Goal: Task Accomplishment & Management: Use online tool/utility

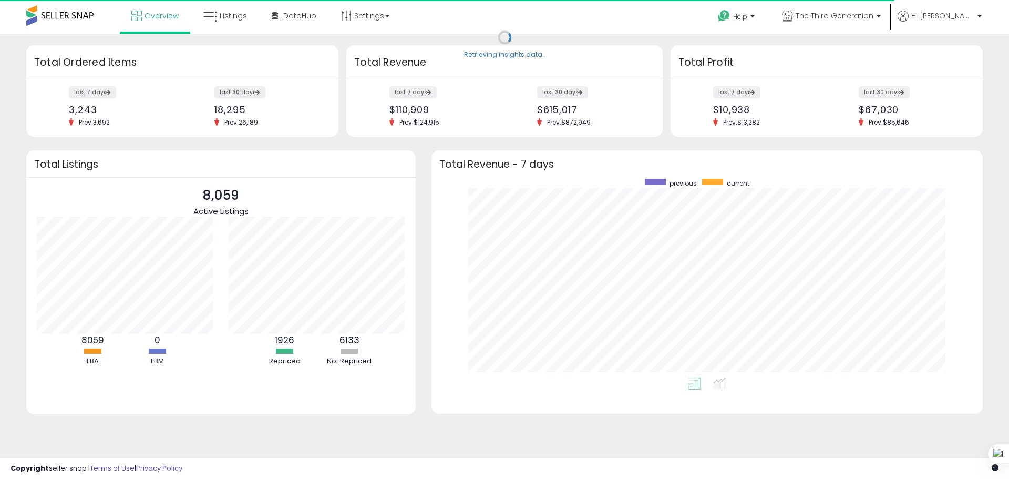
scroll to position [199, 530]
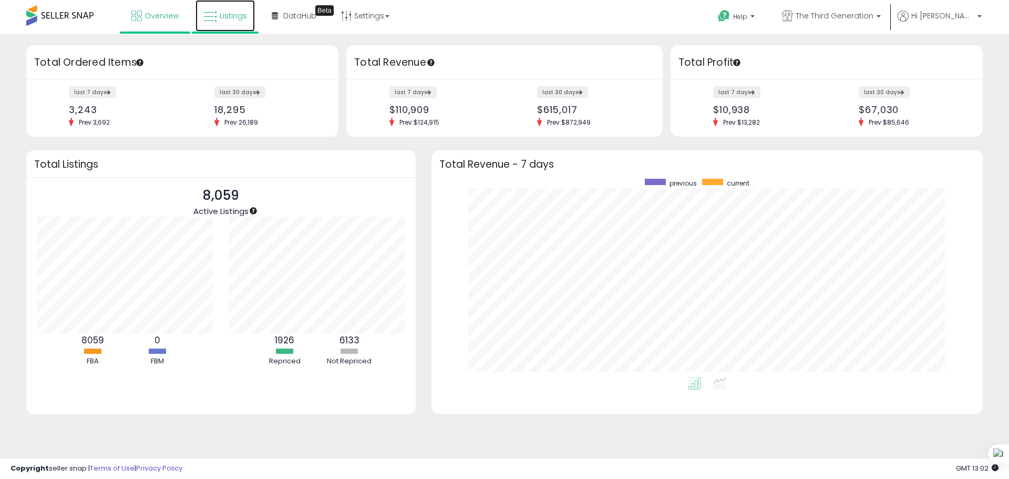
click at [215, 11] on icon at bounding box center [210, 17] width 14 height 14
click at [216, 30] on link "Listings" at bounding box center [224, 16] width 59 height 32
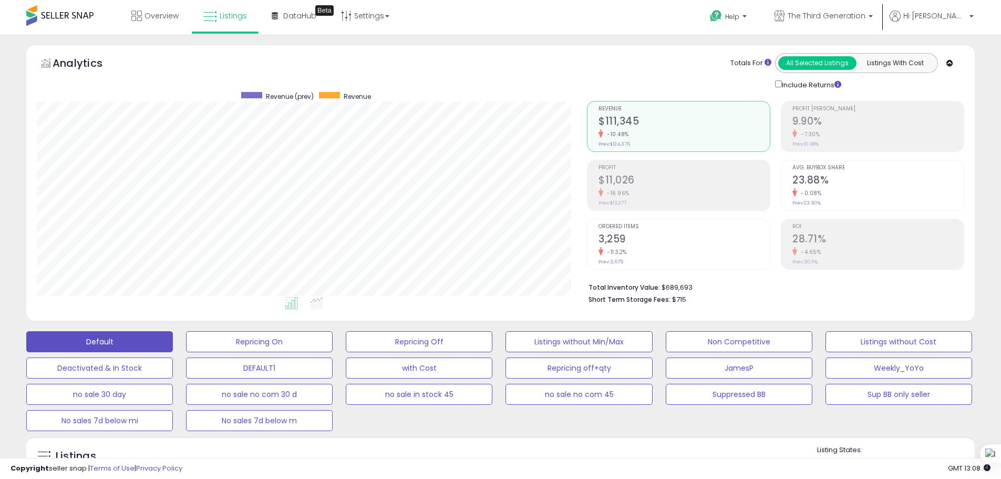
scroll to position [263, 0]
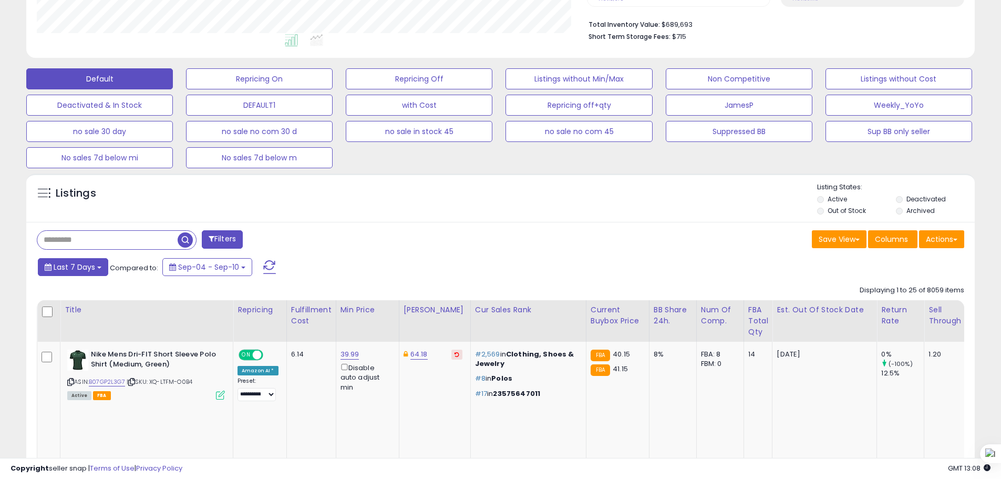
click at [84, 262] on span "Last 7 Days" at bounding box center [75, 267] width 42 height 11
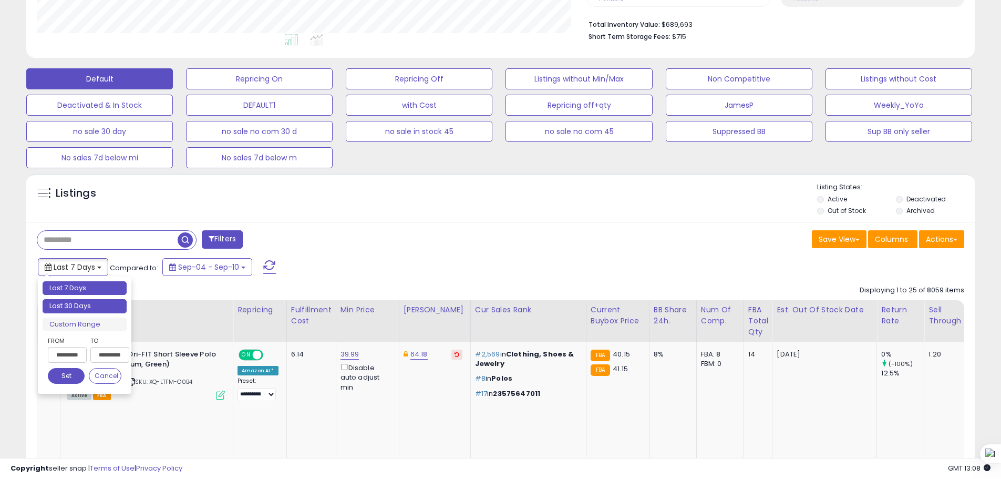
type input "**********"
click at [98, 303] on li "Last 30 Days" at bounding box center [85, 306] width 84 height 14
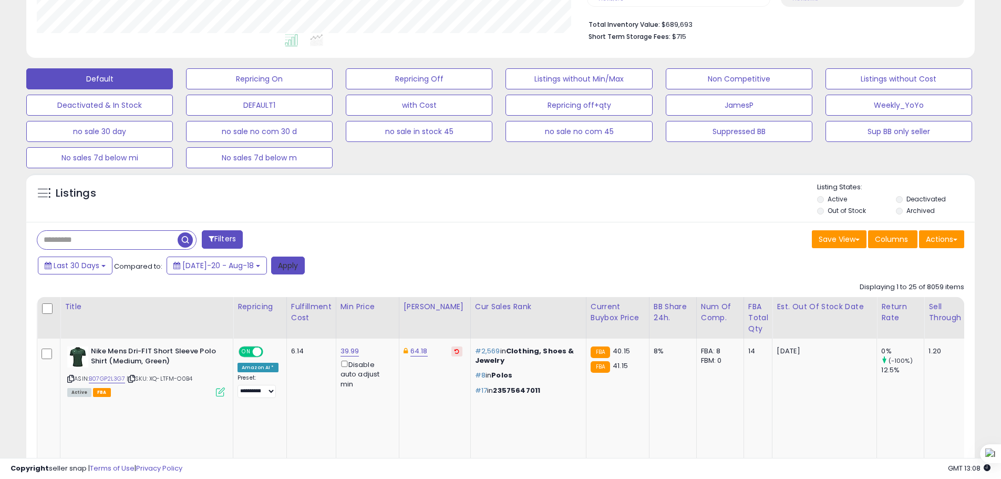
click at [281, 263] on button "Apply" at bounding box center [288, 265] width 34 height 18
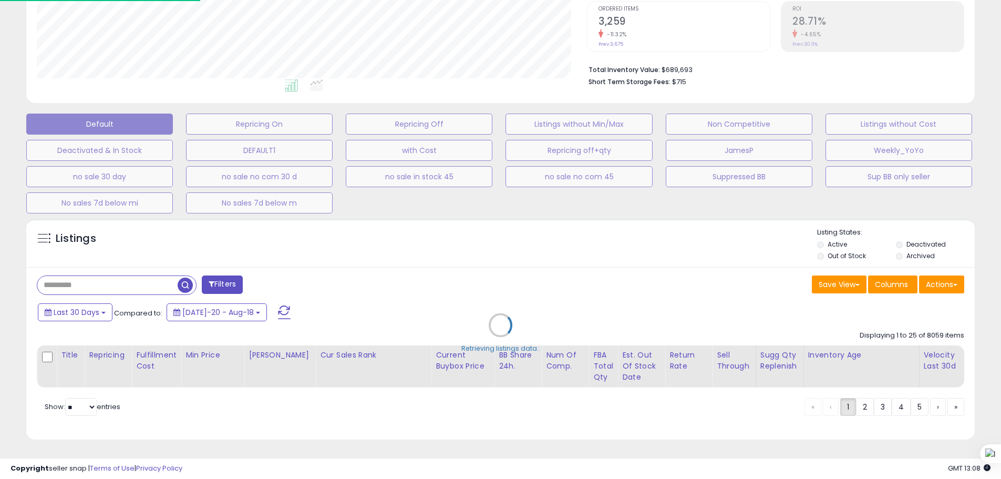
scroll to position [215, 555]
click at [965, 277] on div "Retrieving listings data.." at bounding box center [504, 332] width 972 height 239
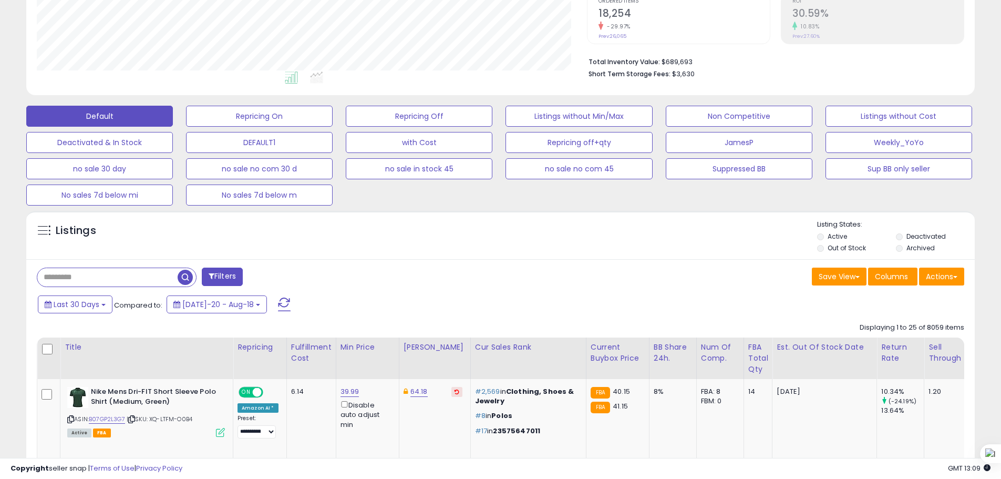
scroll to position [215, 550]
click at [943, 271] on button "Actions" at bounding box center [941, 276] width 45 height 18
click at [924, 336] on link "Export All Columns" at bounding box center [898, 343] width 115 height 16
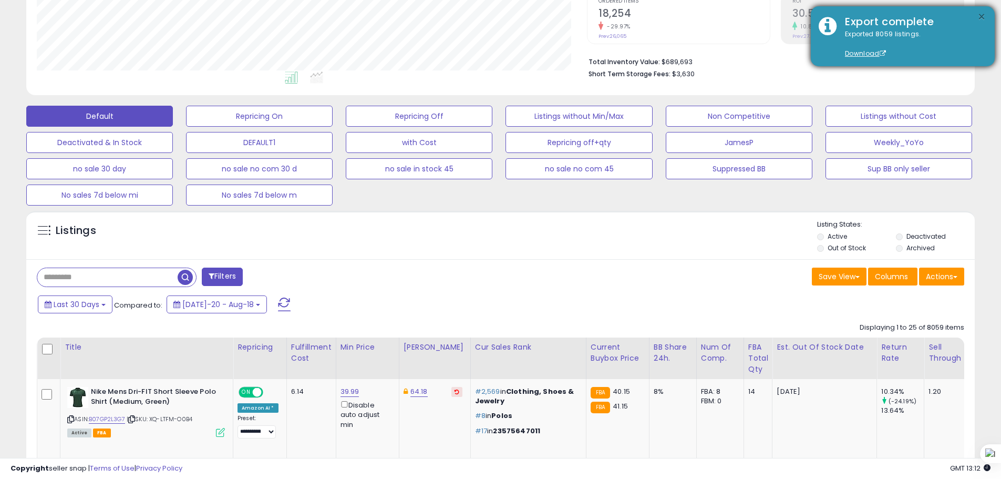
click at [983, 16] on button "×" at bounding box center [981, 17] width 8 height 13
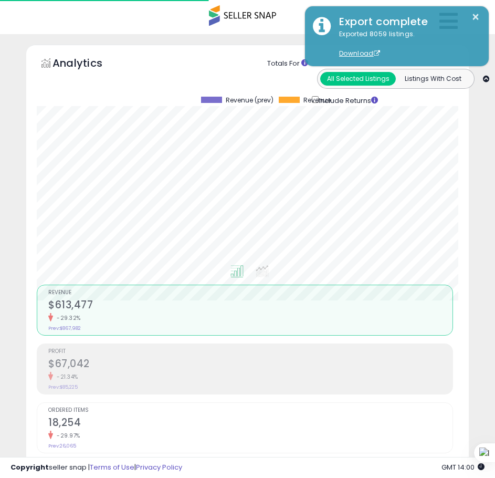
scroll to position [525241, 525008]
